Goal: Entertainment & Leisure: Consume media (video, audio)

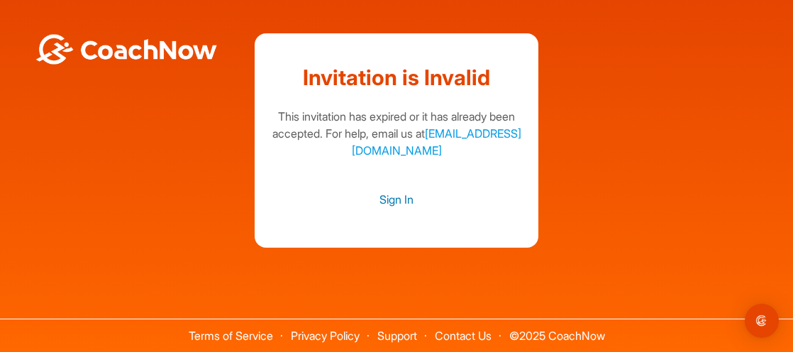
click at [392, 201] on link "Sign In" at bounding box center [396, 199] width 255 height 18
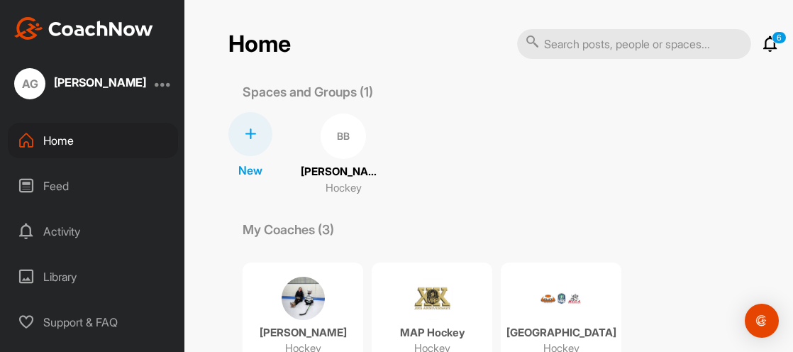
click at [91, 187] on div "Feed" at bounding box center [93, 185] width 170 height 35
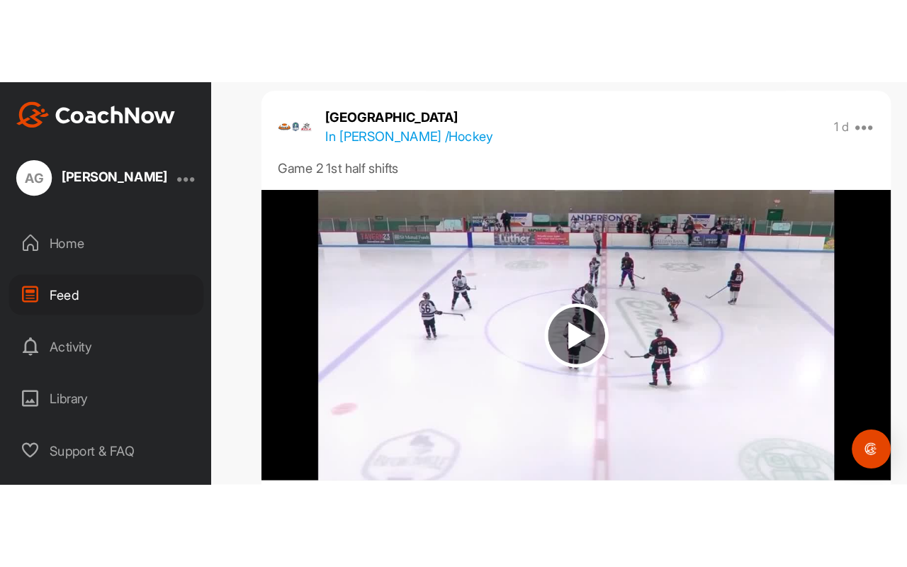
scroll to position [1503, 0]
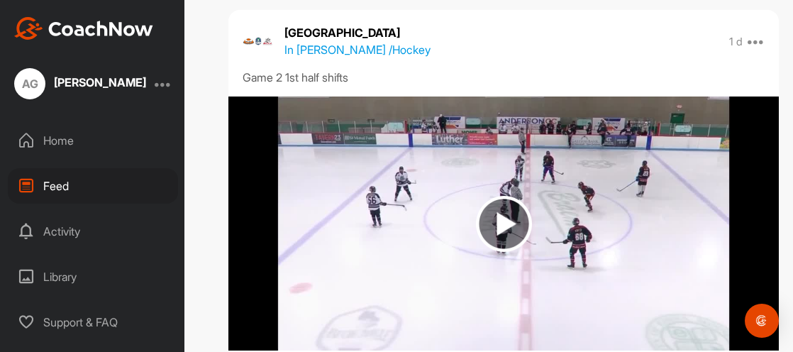
click at [502, 233] on img at bounding box center [504, 224] width 56 height 56
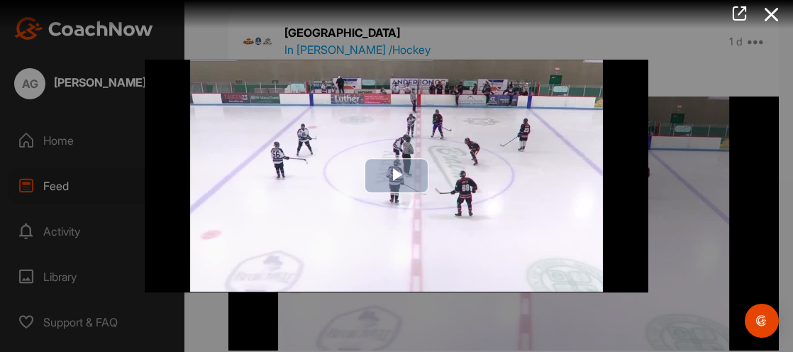
click at [396, 176] on span "Video Player" at bounding box center [396, 176] width 0 height 0
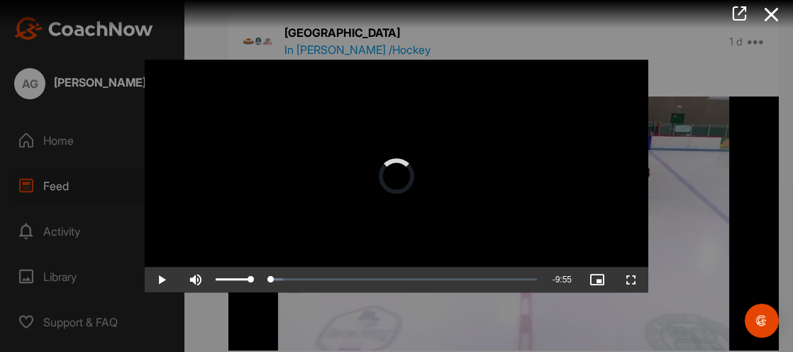
drag, startPoint x: 228, startPoint y: 282, endPoint x: 201, endPoint y: 283, distance: 26.9
click at [201, 283] on div "Play Skip Backward Skip Forward Mute 15% Current Time 0:00 / Duration 9:55 Load…" at bounding box center [396, 280] width 503 height 26
click at [160, 279] on span "Video Player" at bounding box center [162, 279] width 34 height 0
click at [157, 279] on span "Video Player" at bounding box center [162, 279] width 34 height 0
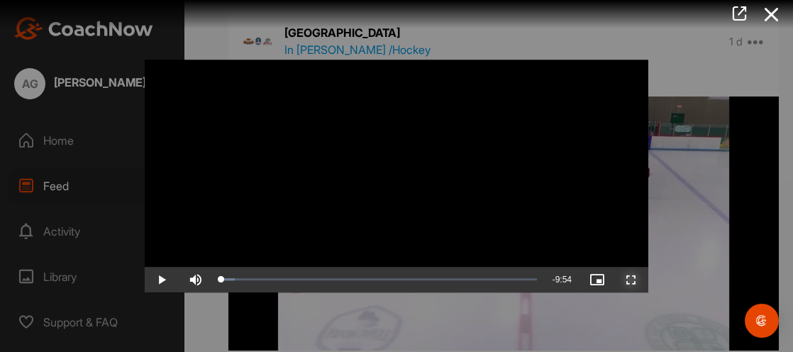
click at [635, 279] on span "Video Player" at bounding box center [631, 279] width 34 height 0
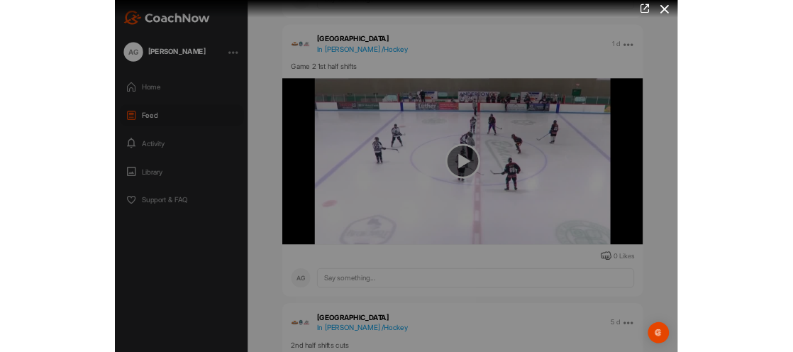
scroll to position [1531, 0]
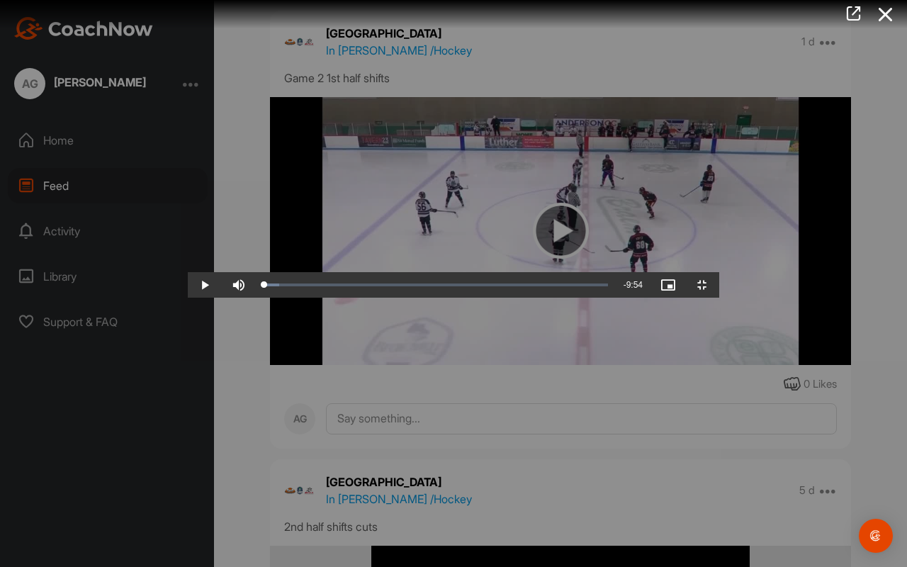
click at [188, 269] on video "Video Player" at bounding box center [454, 283] width 532 height 28
click at [232, 269] on video "Video Player" at bounding box center [454, 283] width 532 height 28
click at [188, 298] on video "Video Player" at bounding box center [454, 283] width 532 height 28
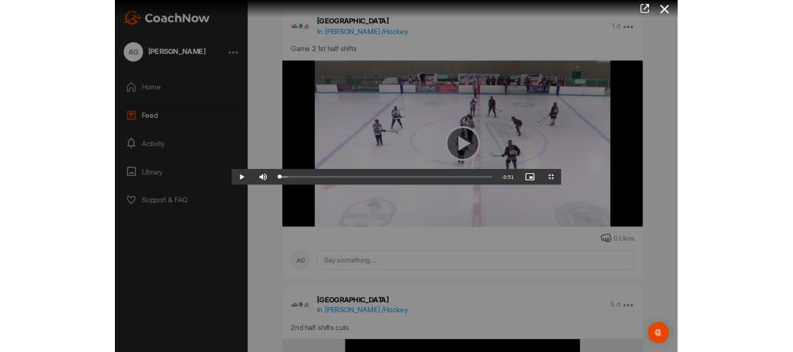
scroll to position [1503, 0]
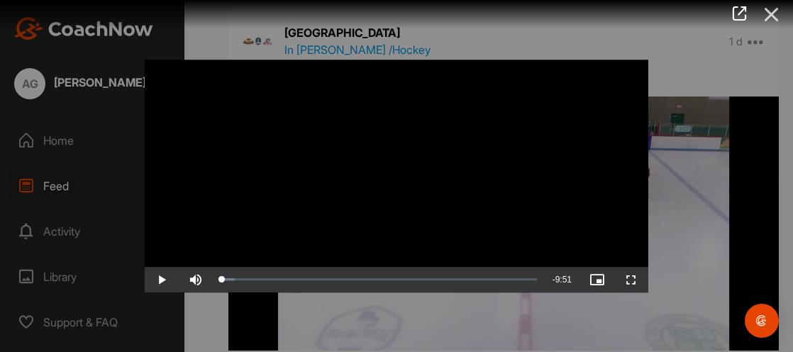
click at [773, 19] on icon at bounding box center [771, 14] width 33 height 26
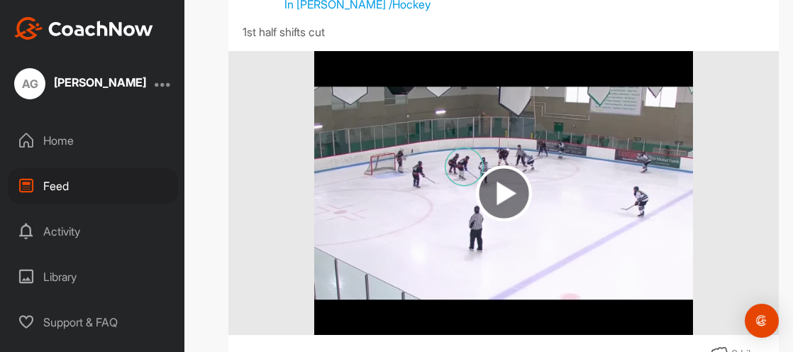
scroll to position [2447, 0]
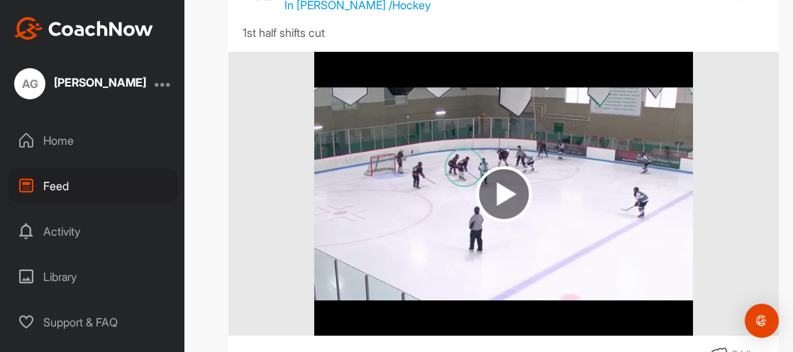
click at [509, 203] on img at bounding box center [504, 194] width 56 height 56
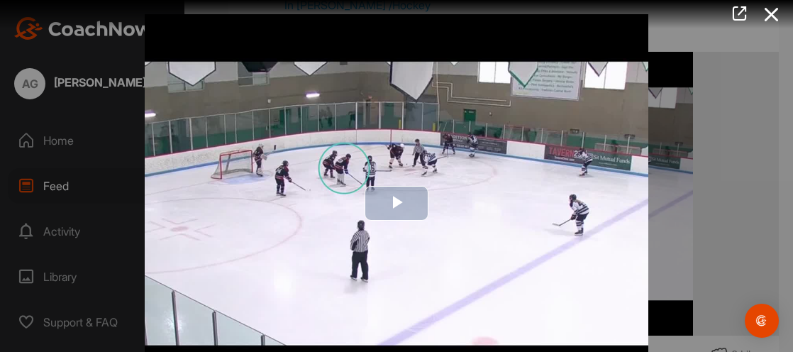
click at [396, 203] on span "Video Player" at bounding box center [396, 203] width 0 height 0
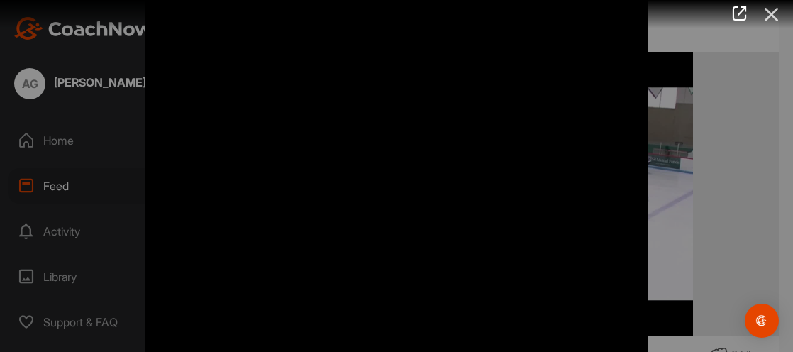
click at [772, 14] on icon at bounding box center [771, 14] width 33 height 26
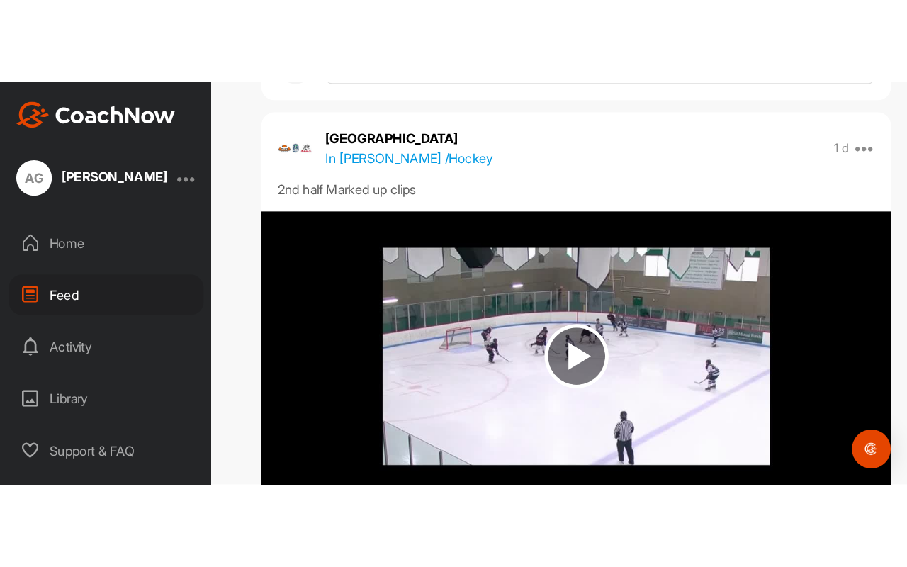
scroll to position [1072, 0]
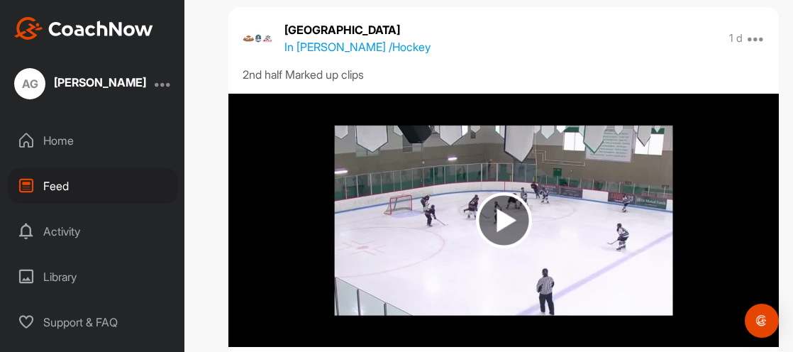
click at [498, 218] on img at bounding box center [504, 220] width 56 height 56
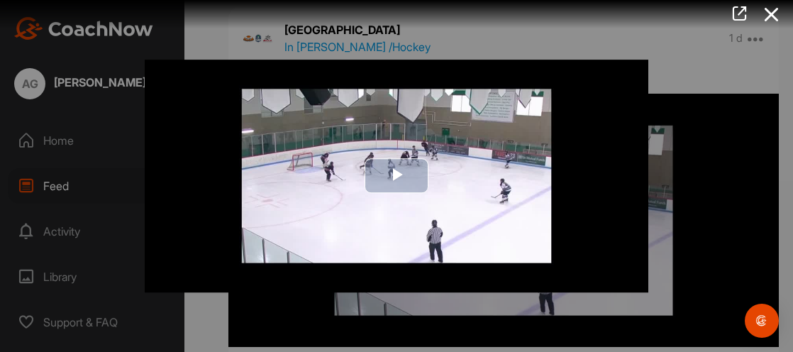
click at [396, 176] on span "Video Player" at bounding box center [396, 176] width 0 height 0
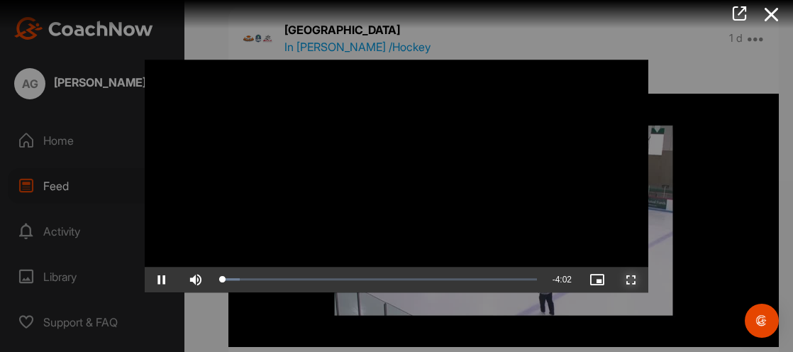
click at [625, 279] on span "Video Player" at bounding box center [631, 279] width 34 height 0
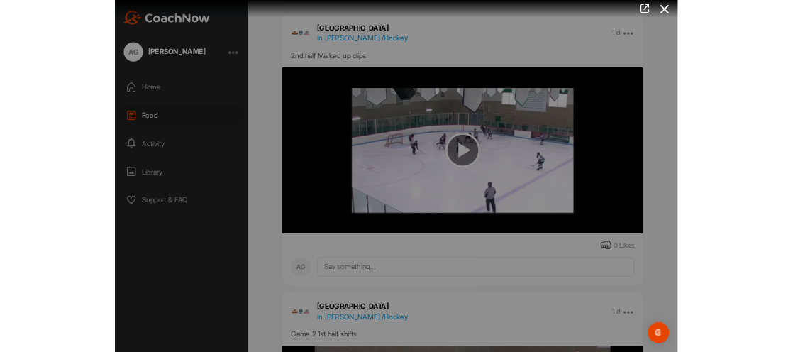
scroll to position [1086, 0]
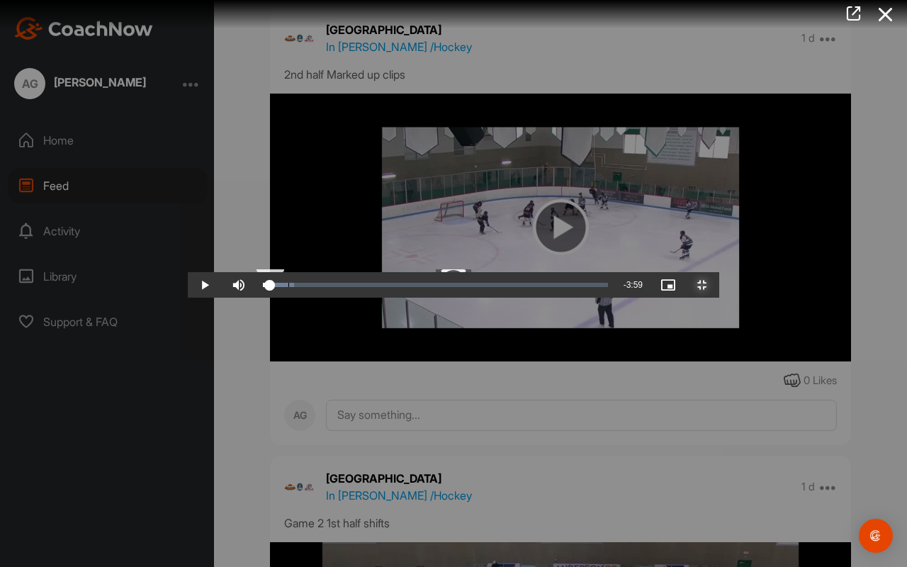
click at [263, 287] on div "Loaded : 9.03% 0:08 0:05" at bounding box center [435, 285] width 345 height 4
click at [263, 287] on div "Loaded : 9.03% 0:15 0:12" at bounding box center [435, 285] width 345 height 4
click at [263, 287] on div "Loaded : 9.03% 0:22 0:16" at bounding box center [435, 285] width 345 height 4
click at [188, 285] on span "Video Player" at bounding box center [205, 285] width 34 height 0
click at [188, 298] on video "Video Player" at bounding box center [454, 283] width 532 height 28
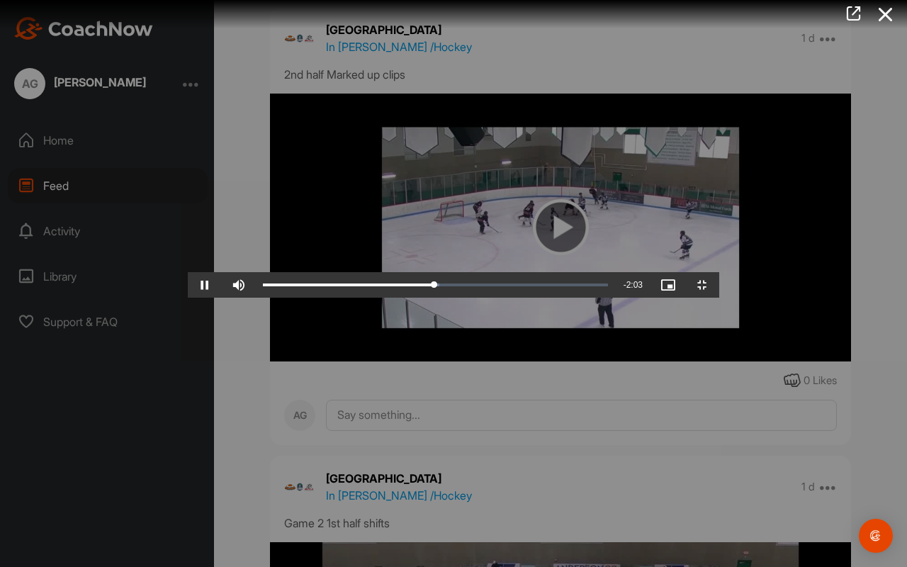
click at [225, 269] on video "Video Player" at bounding box center [454, 283] width 532 height 28
click at [253, 269] on video "Video Player" at bounding box center [454, 283] width 532 height 28
click at [350, 269] on video "Video Player" at bounding box center [454, 283] width 532 height 28
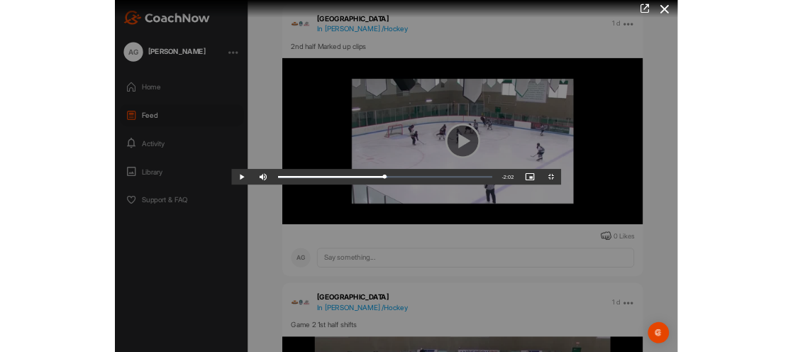
scroll to position [1072, 0]
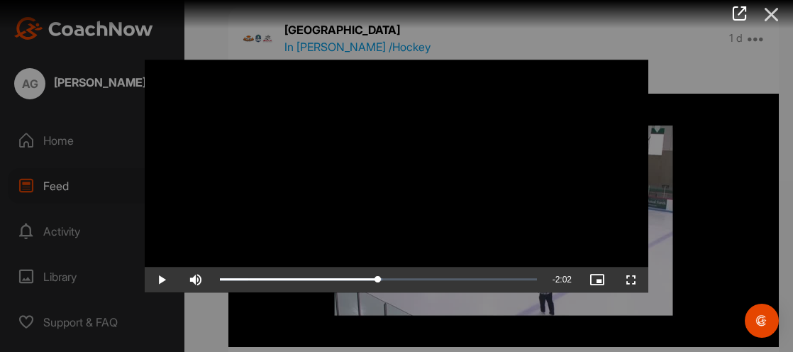
click at [768, 15] on icon at bounding box center [771, 14] width 33 height 26
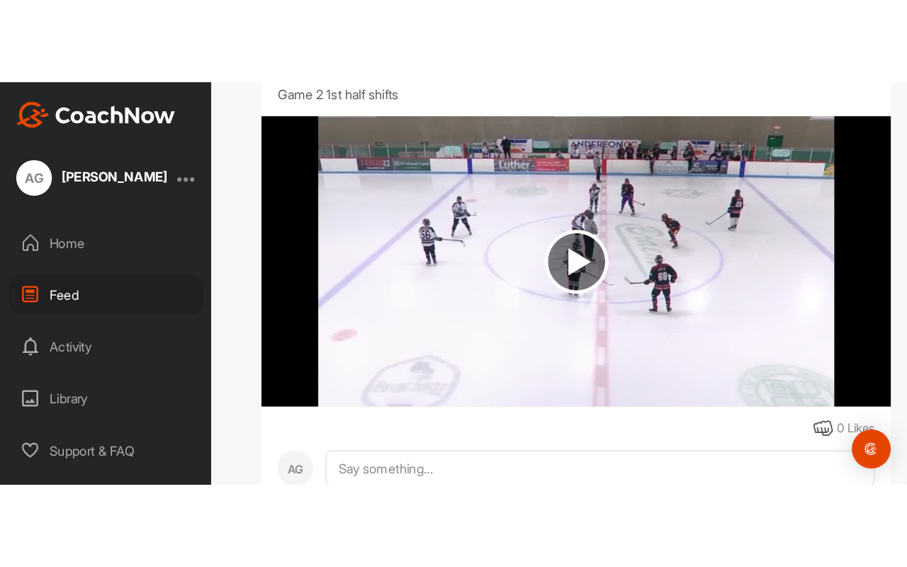
scroll to position [1594, 0]
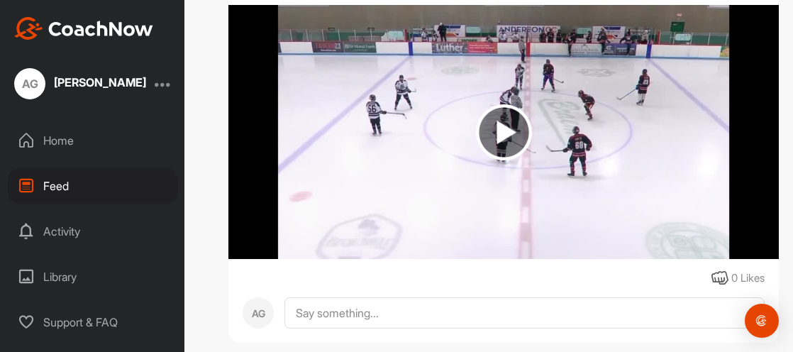
click at [510, 140] on img at bounding box center [504, 132] width 56 height 56
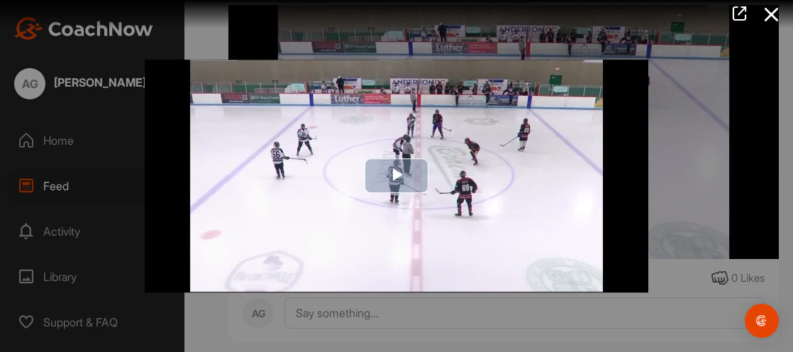
click at [396, 176] on span "Video Player" at bounding box center [396, 176] width 0 height 0
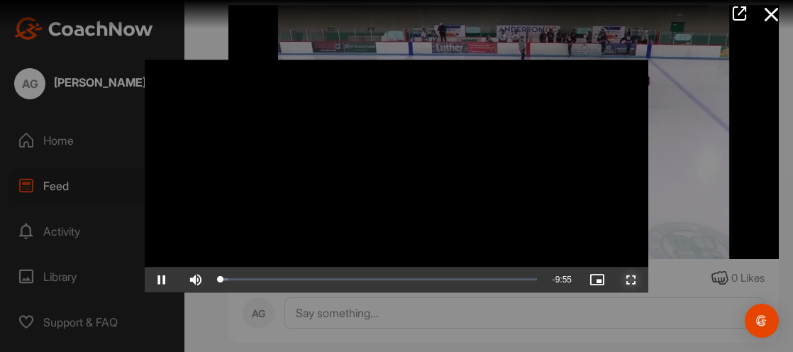
click at [635, 279] on span "Video Player" at bounding box center [631, 279] width 34 height 0
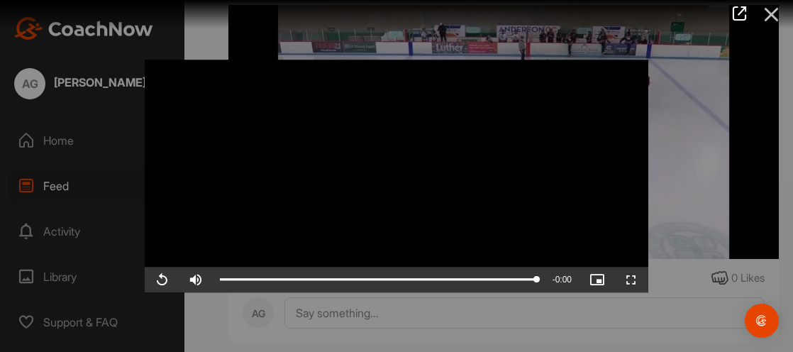
click at [767, 18] on icon at bounding box center [771, 14] width 33 height 26
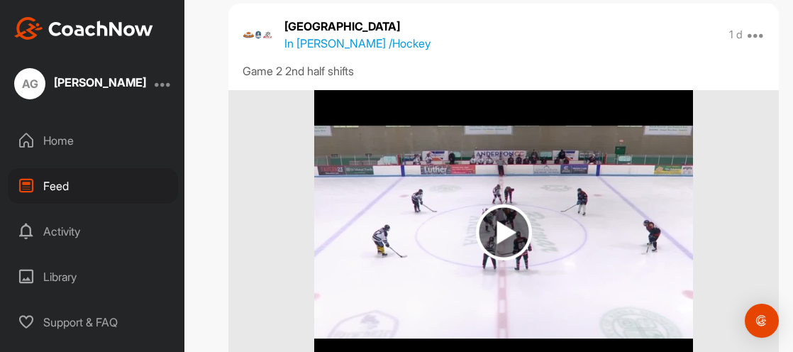
scroll to position [164, 0]
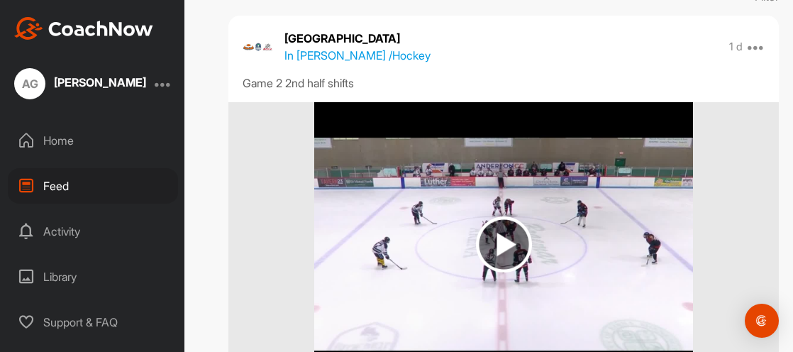
click at [505, 244] on img at bounding box center [504, 244] width 56 height 56
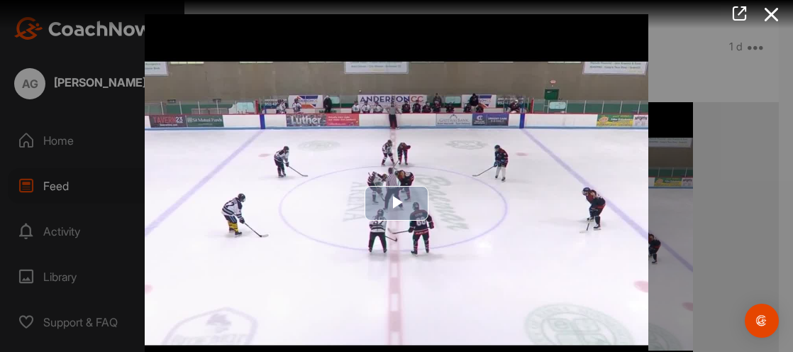
click at [396, 203] on span "Video Player" at bounding box center [396, 203] width 0 height 0
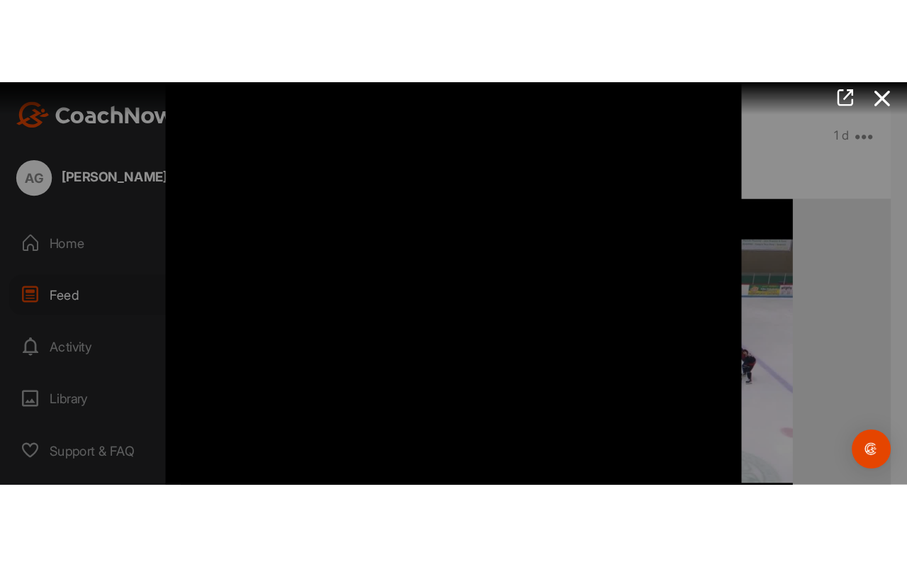
scroll to position [40, 0]
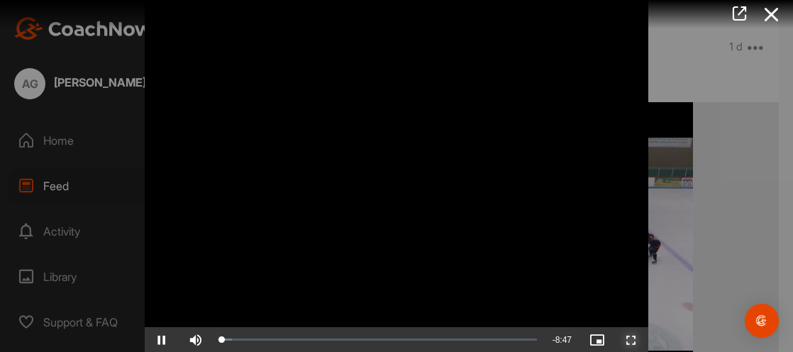
click at [632, 340] on span "Video Player" at bounding box center [631, 340] width 34 height 0
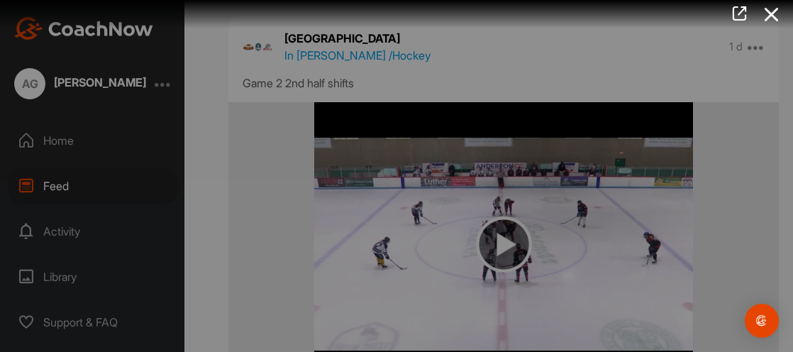
scroll to position [0, 0]
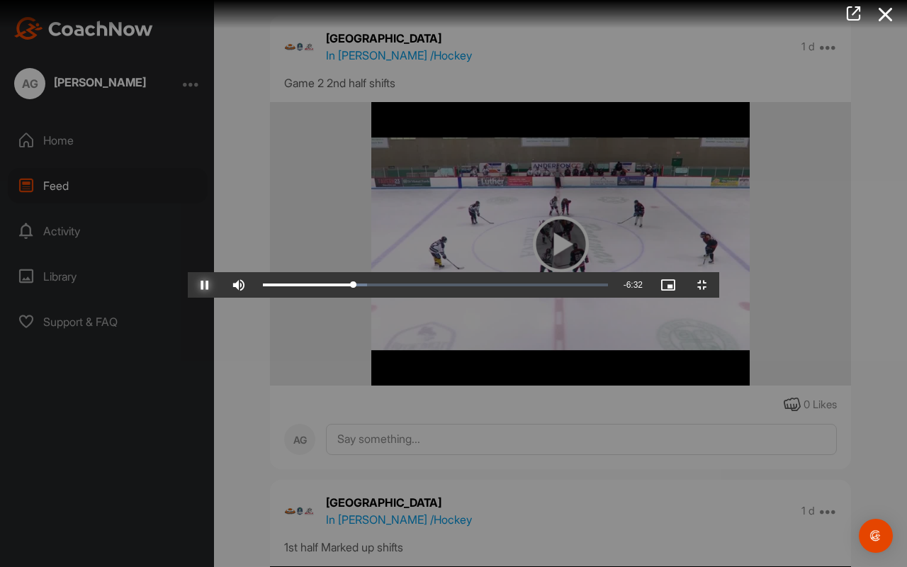
click at [188, 285] on span "Video Player" at bounding box center [205, 285] width 34 height 0
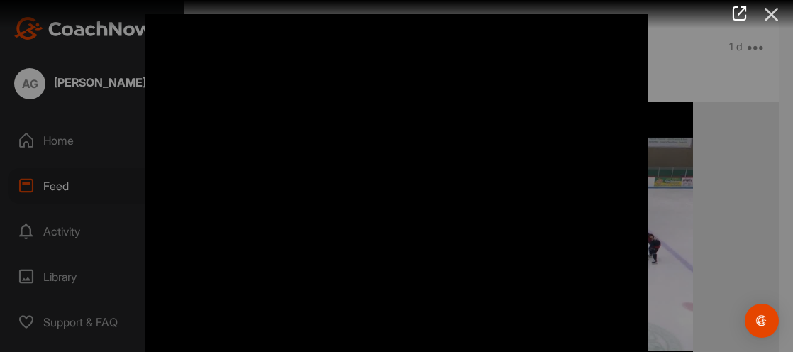
click at [769, 21] on icon at bounding box center [771, 14] width 33 height 26
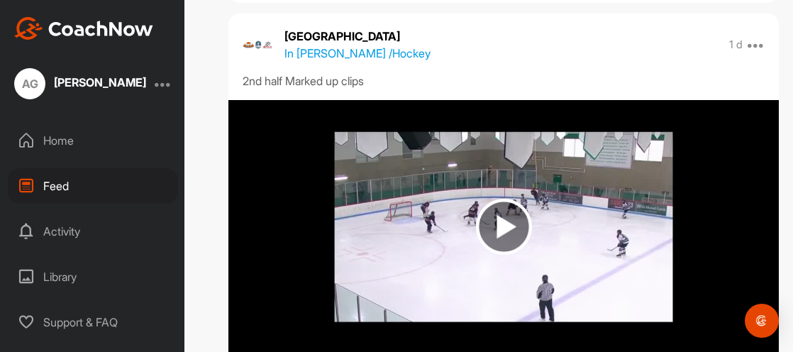
scroll to position [1067, 0]
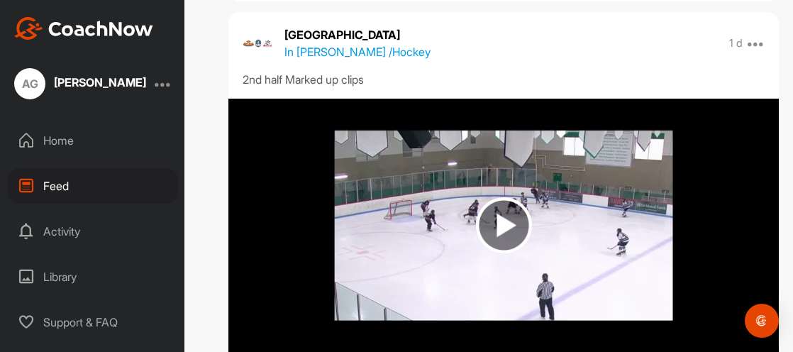
click at [501, 224] on img at bounding box center [504, 225] width 56 height 56
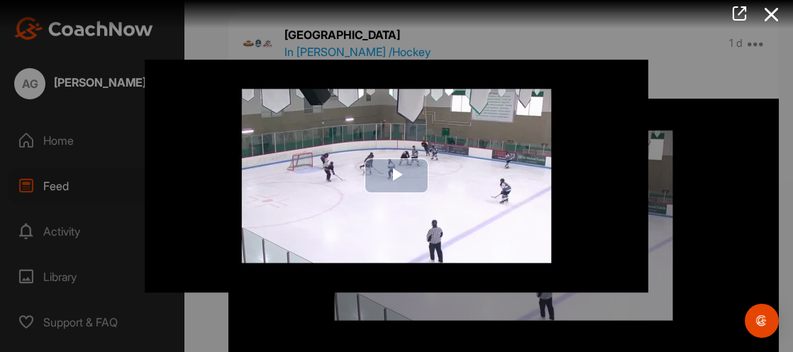
click at [396, 176] on span "Video Player" at bounding box center [396, 176] width 0 height 0
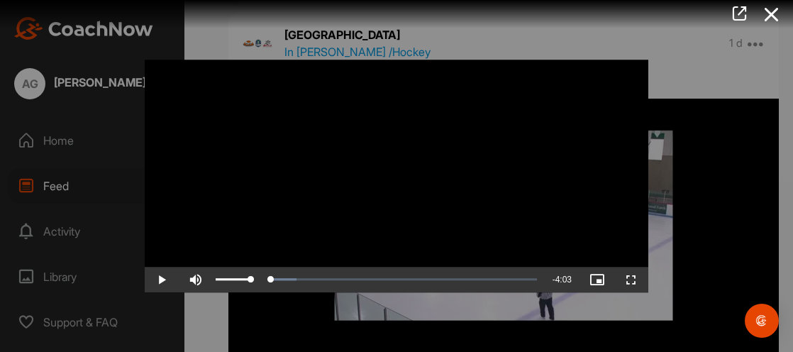
drag, startPoint x: 234, startPoint y: 281, endPoint x: 189, endPoint y: 283, distance: 45.4
click at [189, 283] on div "Play Skip Backward Skip Forward Mute 6% Current Time 0:00 / Duration 4:03 Loade…" at bounding box center [396, 280] width 503 height 26
click at [633, 279] on span "Video Player" at bounding box center [631, 279] width 34 height 0
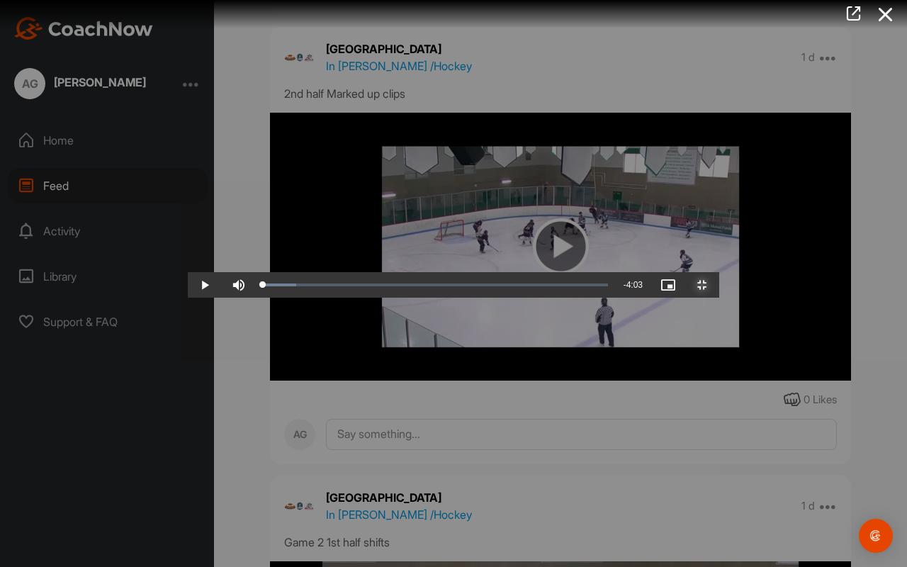
drag, startPoint x: 84, startPoint y: 554, endPoint x: 26, endPoint y: 561, distance: 58.5
click at [188, 298] on div "Play Skip Backward Skip Forward Mute 53% Current Time 0:00 / Duration 4:03 Load…" at bounding box center [454, 285] width 532 height 26
drag, startPoint x: 106, startPoint y: 556, endPoint x: 38, endPoint y: 557, distance: 68.8
click at [222, 298] on div "Unmute 0%" at bounding box center [264, 285] width 85 height 26
drag, startPoint x: 97, startPoint y: 559, endPoint x: 59, endPoint y: 561, distance: 38.3
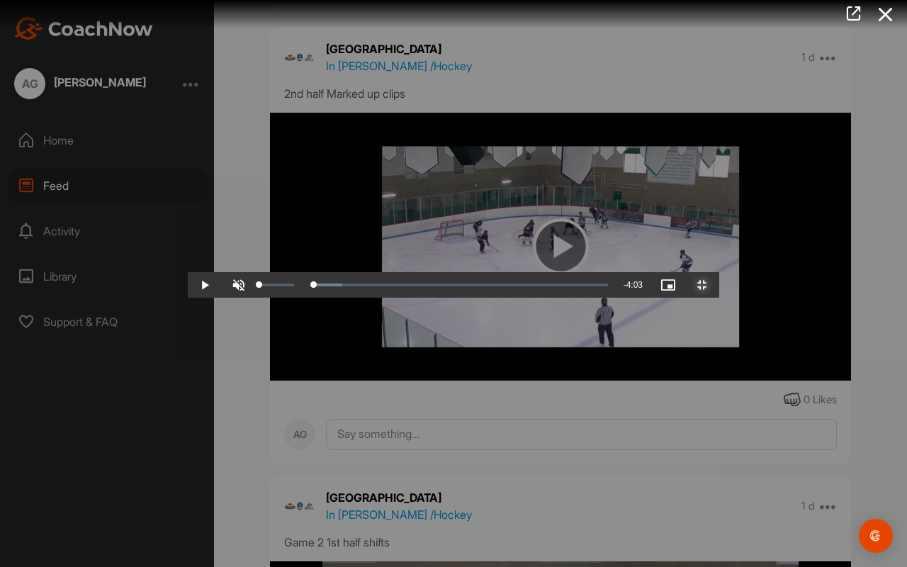
click at [188, 298] on div "Play Skip Backward Skip Forward Unmute 98% Current Time 0:00 / Duration 4:03 Lo…" at bounding box center [454, 285] width 532 height 26
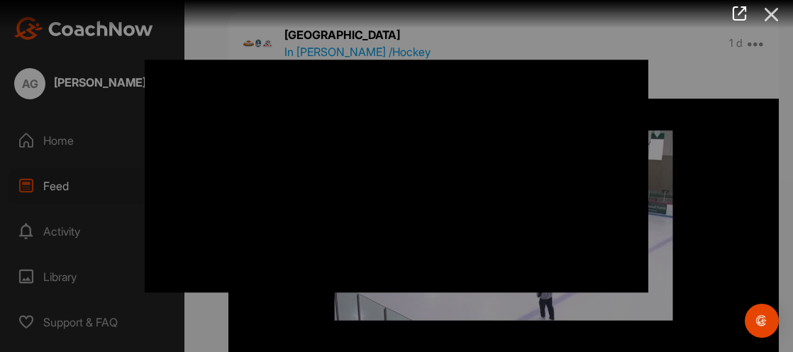
click at [773, 16] on icon at bounding box center [771, 14] width 33 height 26
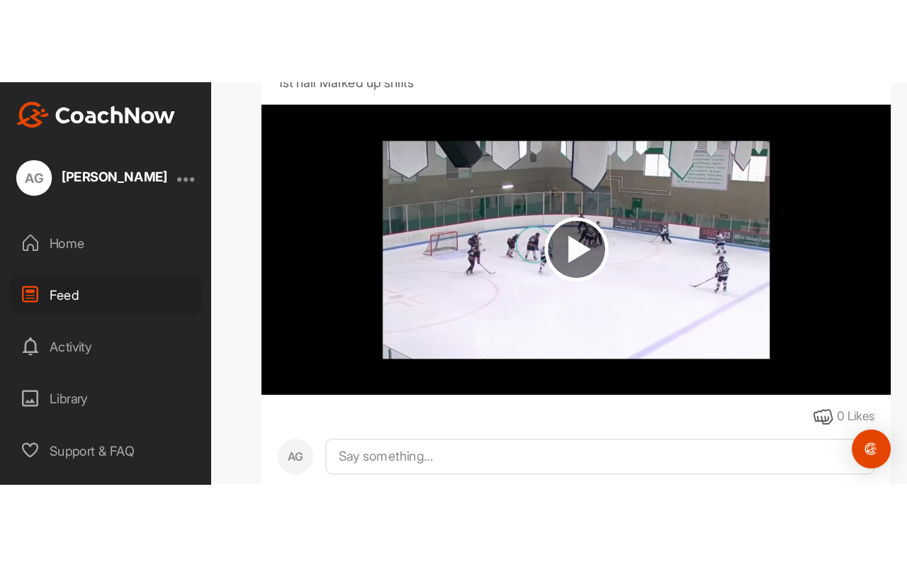
scroll to position [738, 0]
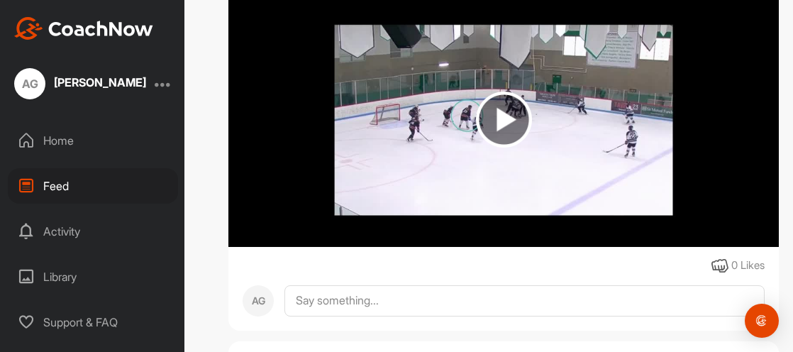
click at [512, 133] on img at bounding box center [504, 119] width 56 height 56
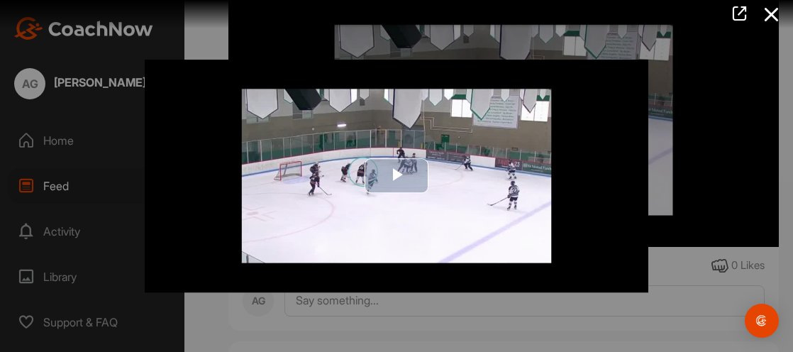
click at [396, 176] on span "Video Player" at bounding box center [396, 176] width 0 height 0
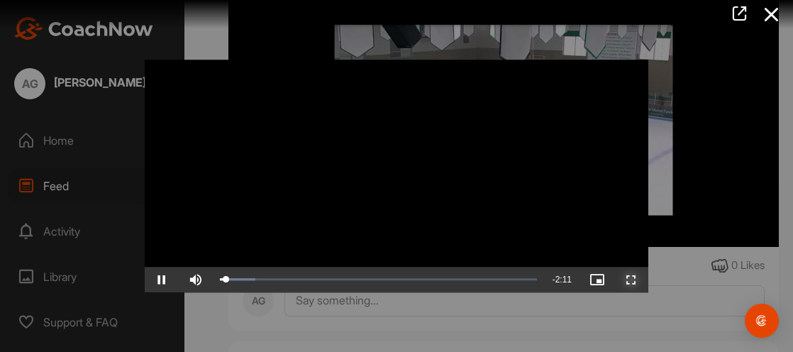
click at [634, 279] on span "Video Player" at bounding box center [631, 279] width 34 height 0
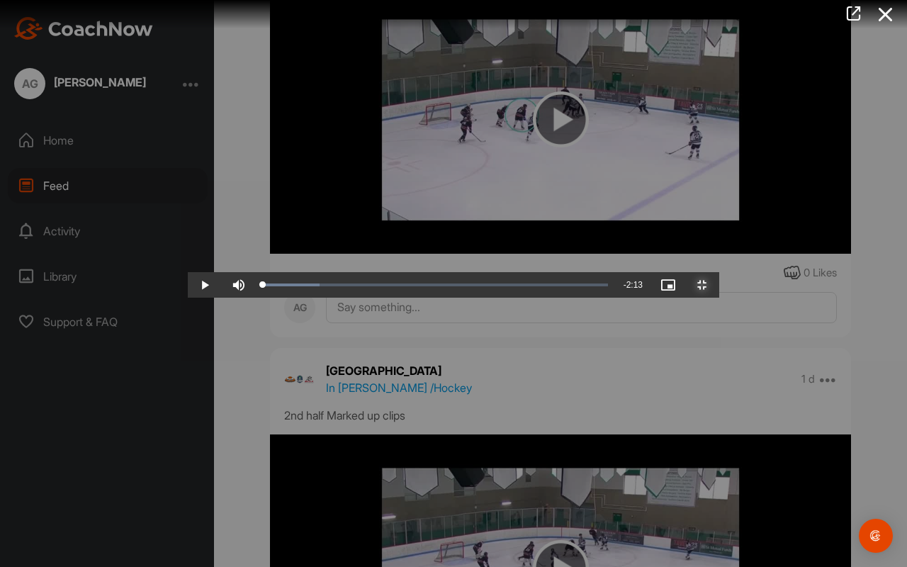
drag, startPoint x: 114, startPoint y: 559, endPoint x: 26, endPoint y: 560, distance: 87.9
click at [188, 298] on div "Play Skip Backward Skip Forward Mute Current Time 0:00 / Duration 2:13 Loaded :…" at bounding box center [454, 285] width 532 height 26
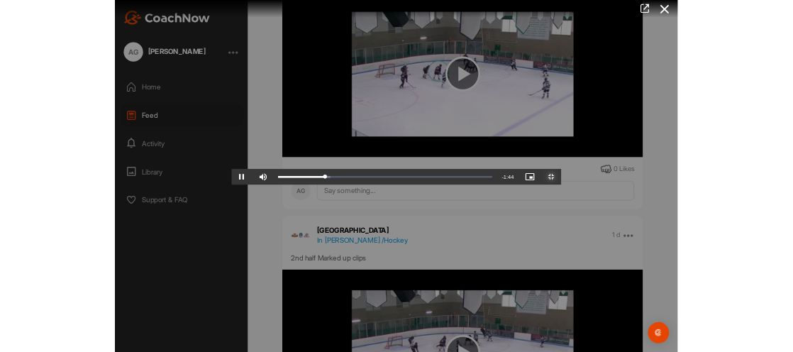
scroll to position [738, 0]
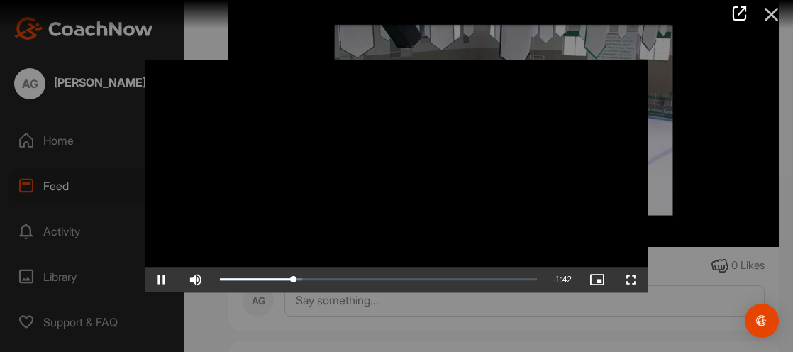
click at [765, 16] on icon at bounding box center [771, 14] width 33 height 26
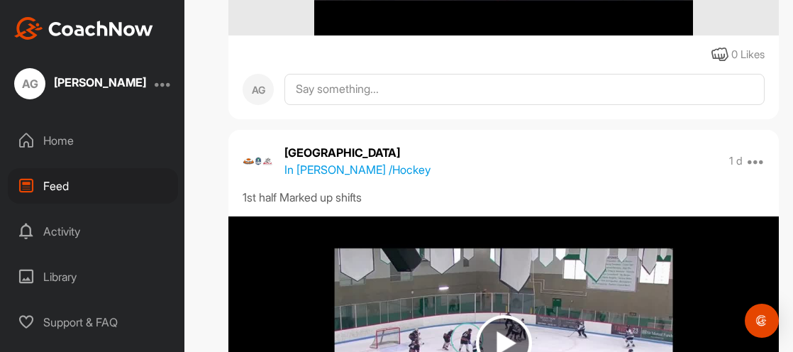
scroll to position [516, 0]
